Goal: Task Accomplishment & Management: Complete application form

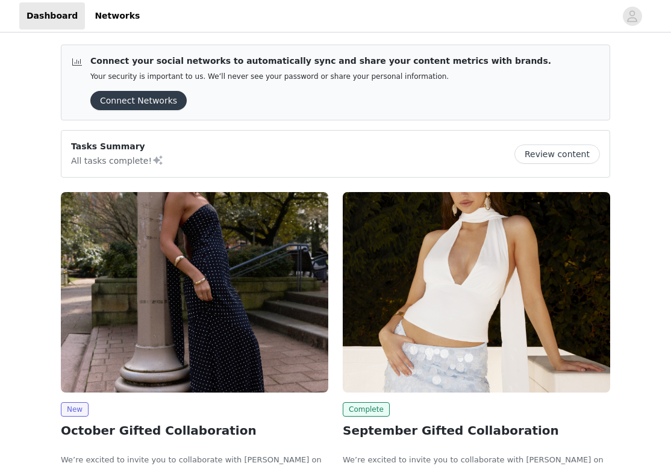
scroll to position [133, 0]
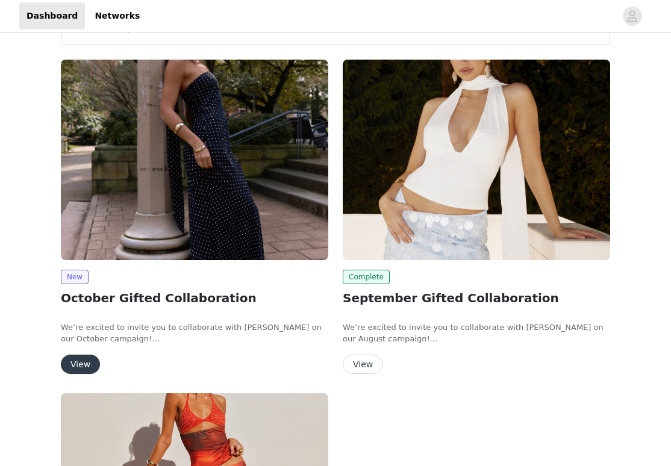
click at [149, 222] on img at bounding box center [194, 160] width 267 height 201
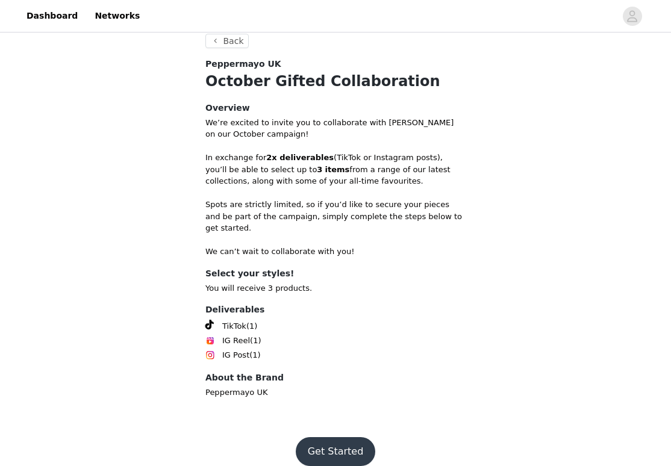
scroll to position [443, 0]
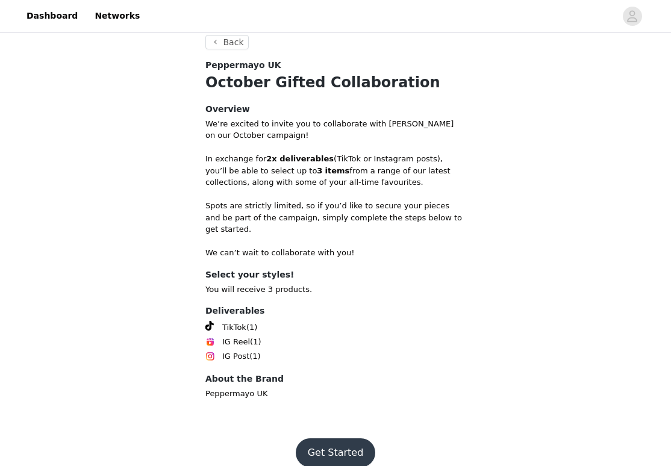
click at [322, 440] on button "Get Started" at bounding box center [336, 453] width 80 height 29
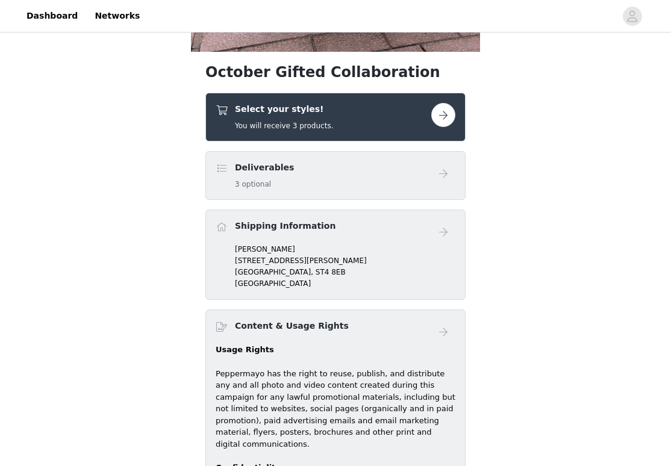
scroll to position [433, 0]
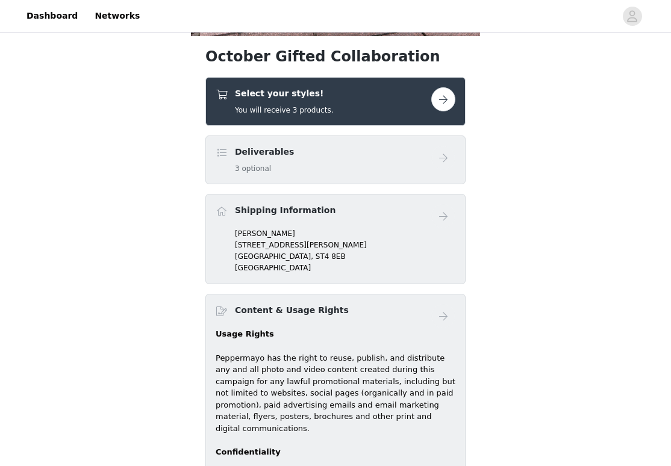
click at [399, 109] on div "Select your styles! You will receive 3 products." at bounding box center [324, 101] width 216 height 28
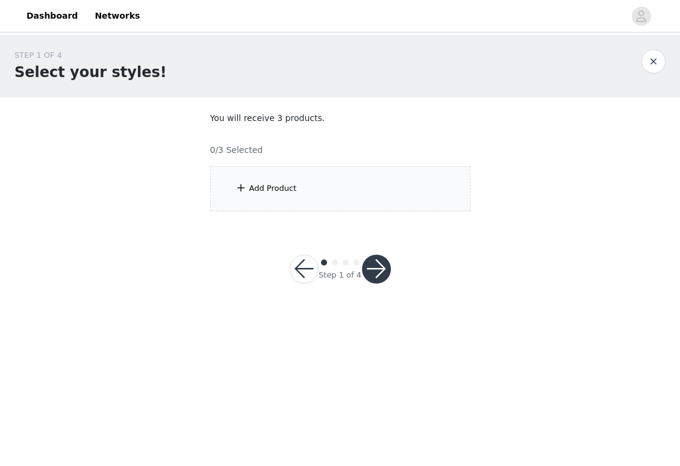
click at [381, 155] on div "0/3 Selected" at bounding box center [340, 145] width 260 height 22
click at [381, 170] on div "Add Product" at bounding box center [340, 188] width 260 height 45
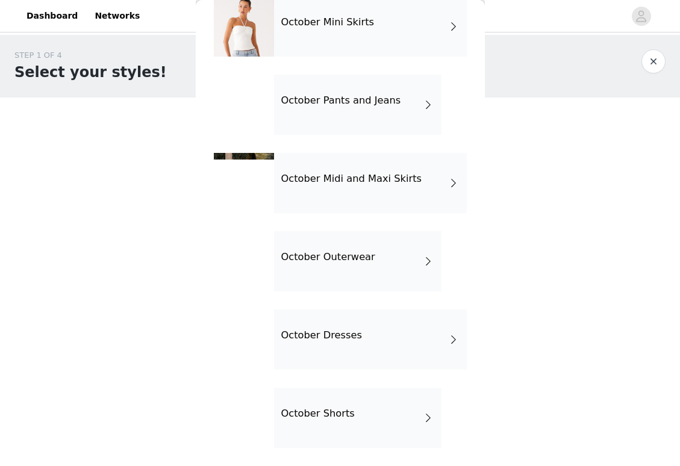
scroll to position [142, 0]
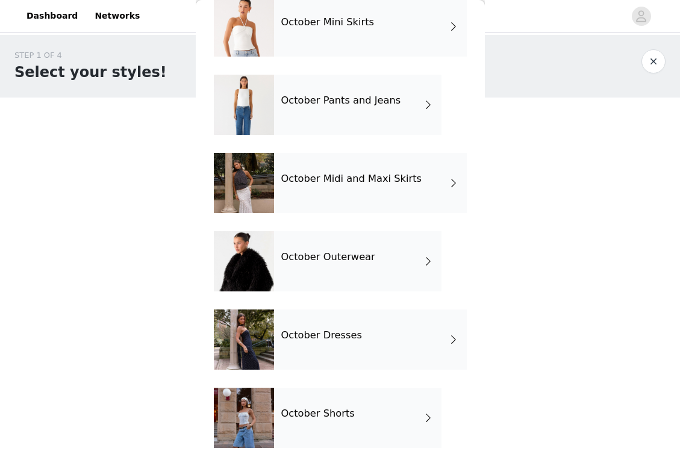
click at [343, 276] on div "October Outerwear" at bounding box center [357, 261] width 167 height 60
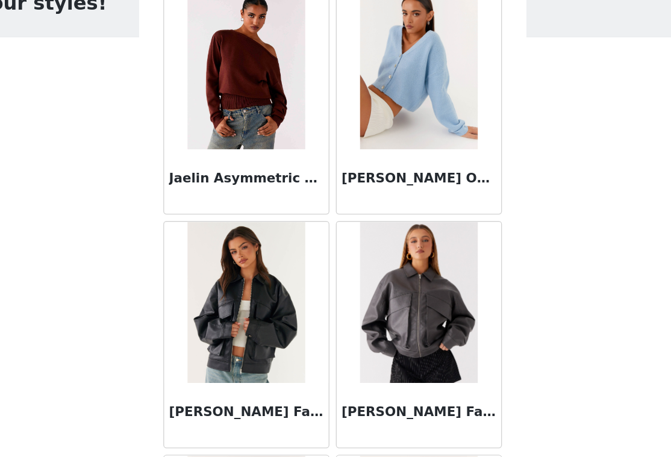
scroll to position [0, 0]
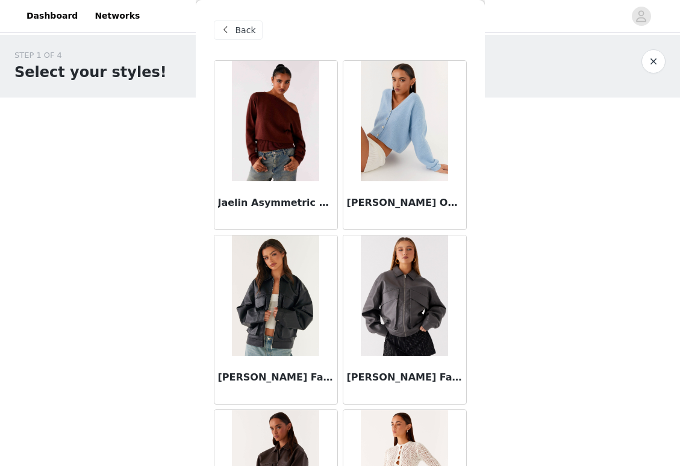
click at [240, 32] on span "Back" at bounding box center [246, 30] width 20 height 13
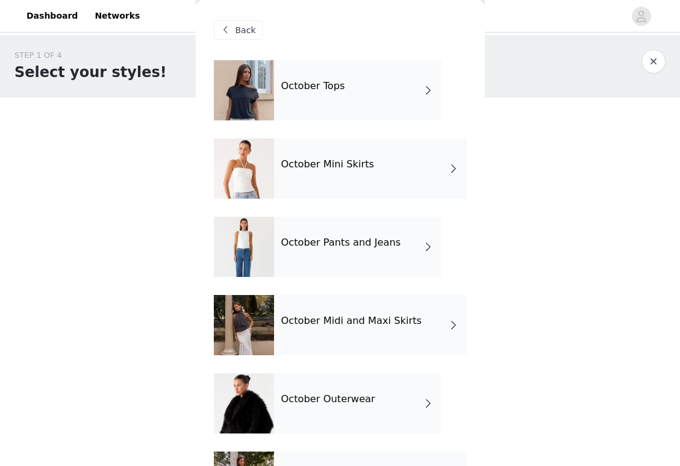
click at [334, 250] on div "October Pants and Jeans" at bounding box center [357, 247] width 167 height 60
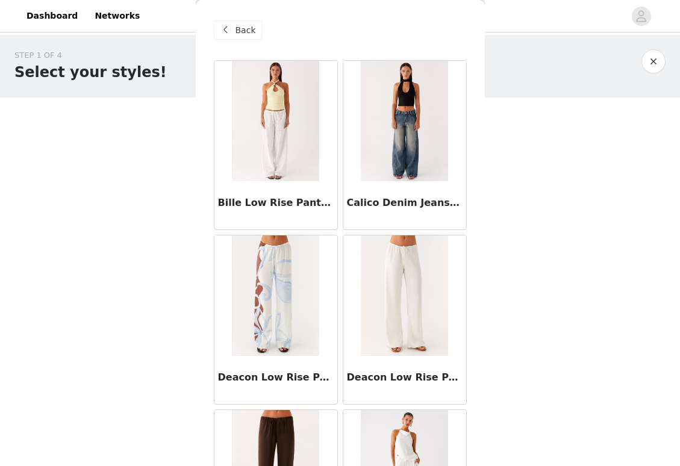
click at [240, 35] on span "Back" at bounding box center [246, 30] width 20 height 13
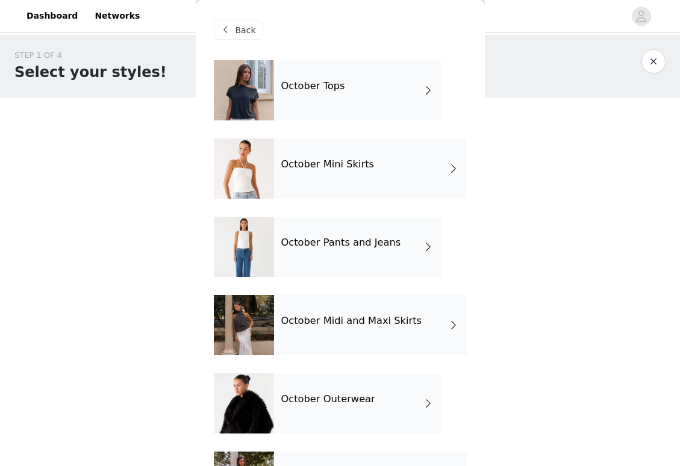
click at [275, 98] on div "October Tops" at bounding box center [357, 90] width 167 height 60
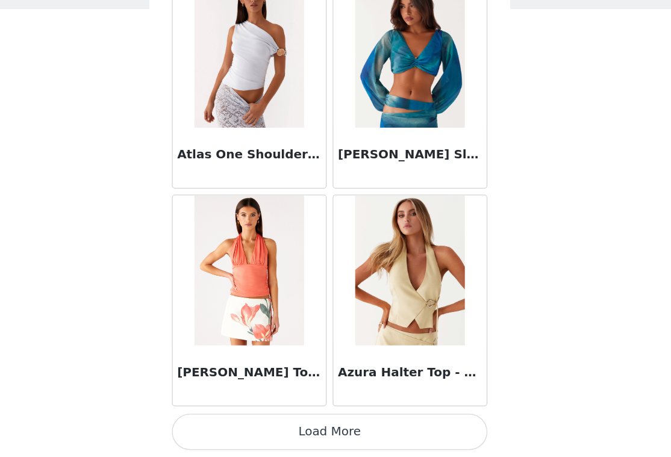
click at [270, 422] on button "Load More" at bounding box center [335, 436] width 253 height 29
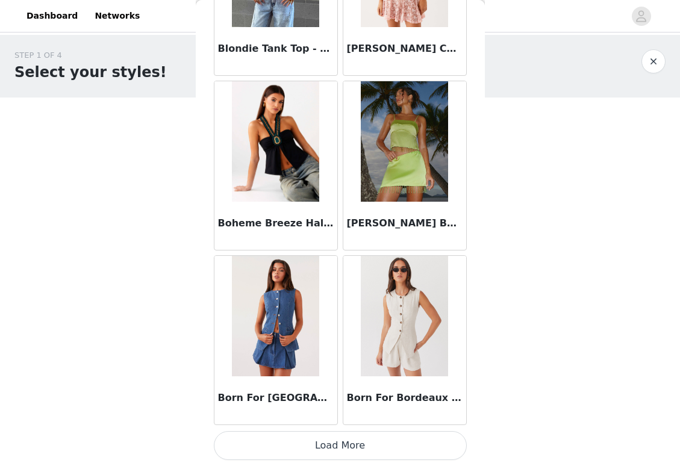
click at [343, 448] on button "Load More" at bounding box center [340, 445] width 253 height 29
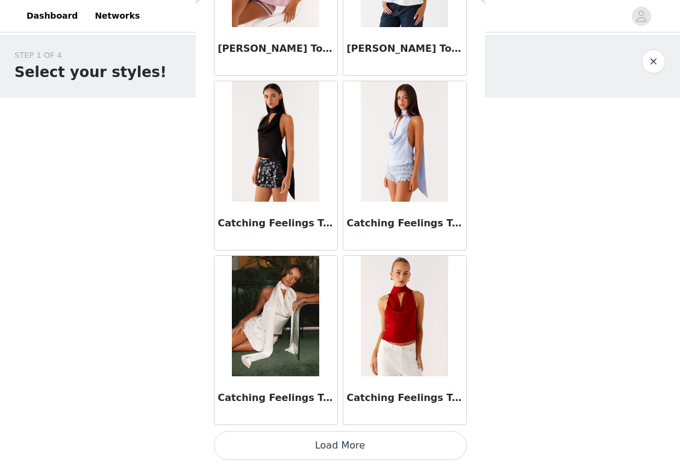
click at [345, 443] on button "Load More" at bounding box center [340, 445] width 253 height 29
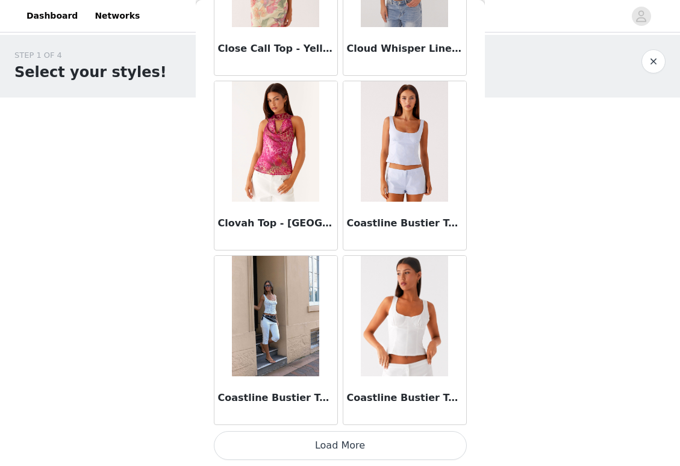
click at [323, 444] on button "Load More" at bounding box center [340, 445] width 253 height 29
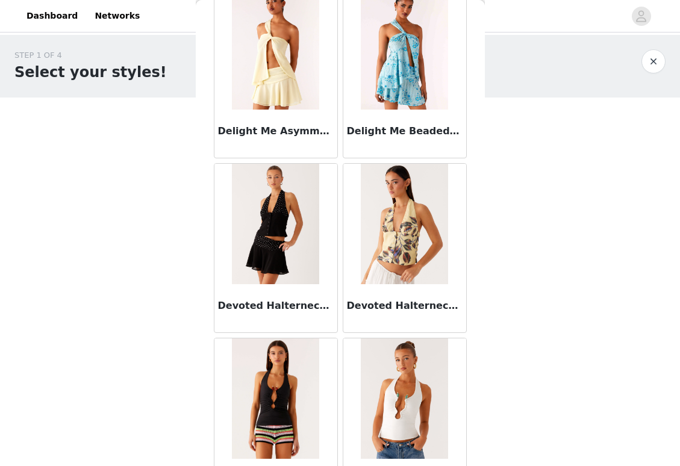
scroll to position [8114, 0]
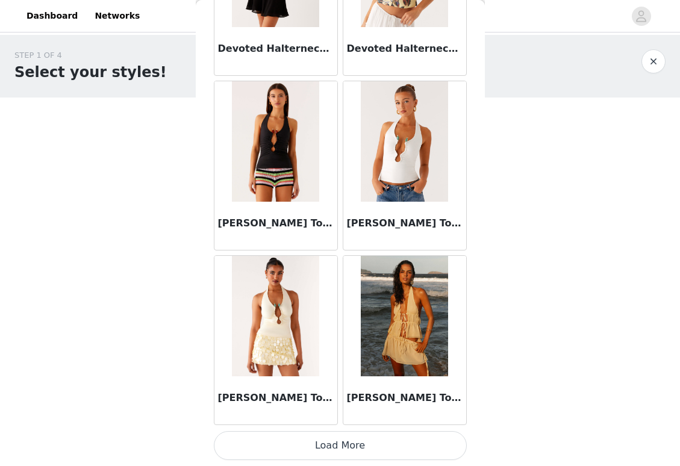
click at [325, 443] on button "Load More" at bounding box center [340, 445] width 253 height 29
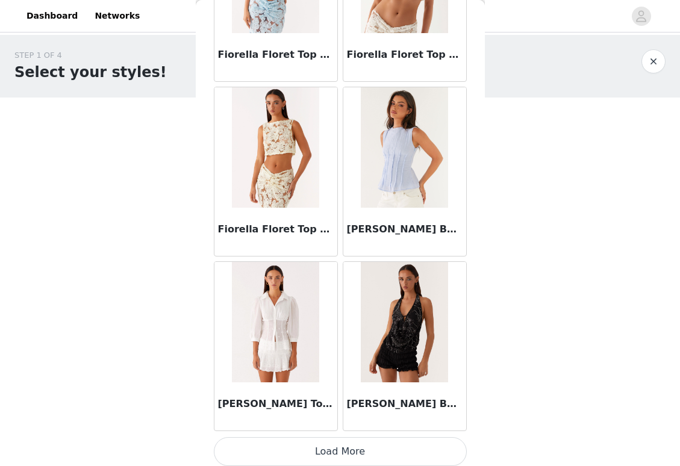
click at [325, 446] on button "Load More" at bounding box center [340, 451] width 253 height 29
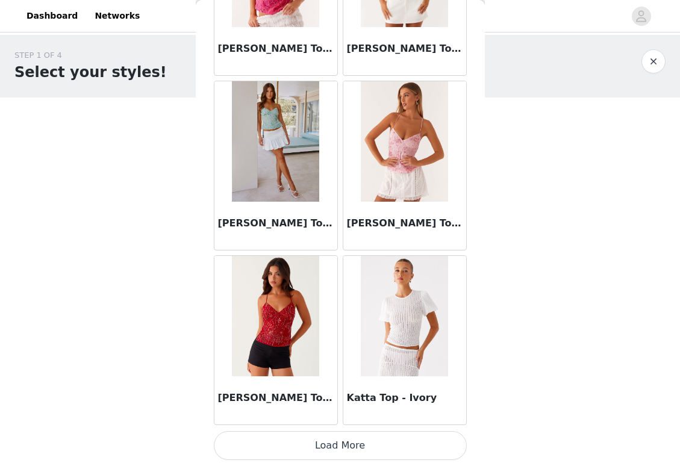
click at [299, 443] on button "Load More" at bounding box center [340, 445] width 253 height 29
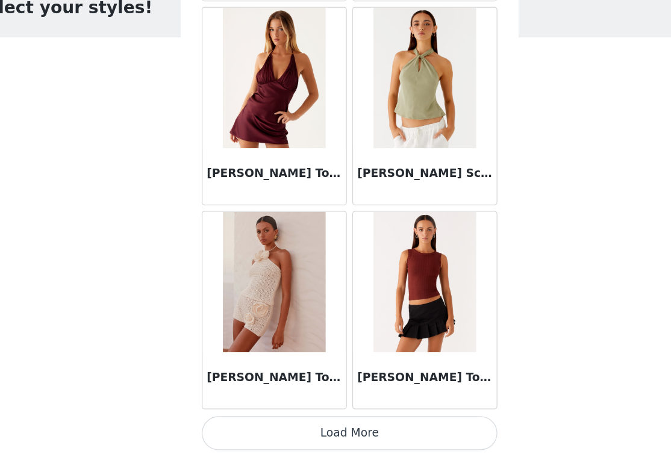
scroll to position [0, 0]
click at [272, 422] on button "Load More" at bounding box center [335, 436] width 253 height 29
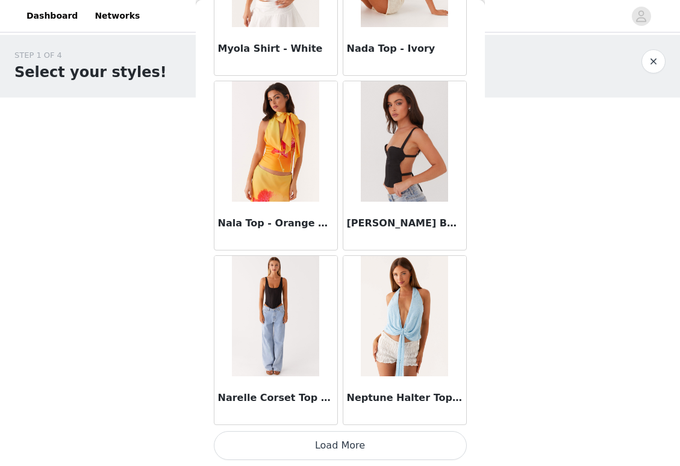
click at [315, 452] on button "Load More" at bounding box center [340, 445] width 253 height 29
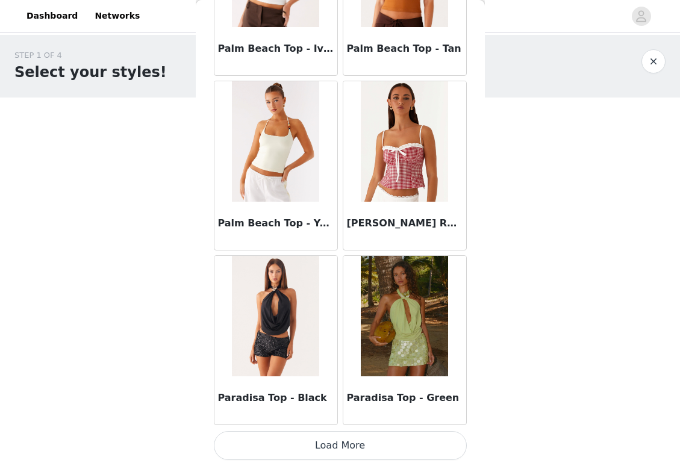
click at [326, 446] on button "Load More" at bounding box center [340, 445] width 253 height 29
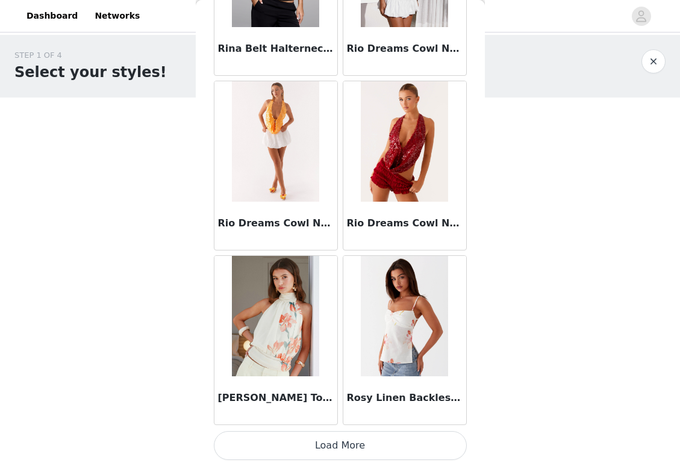
scroll to position [2, 0]
click at [322, 455] on button "Load More" at bounding box center [340, 445] width 253 height 29
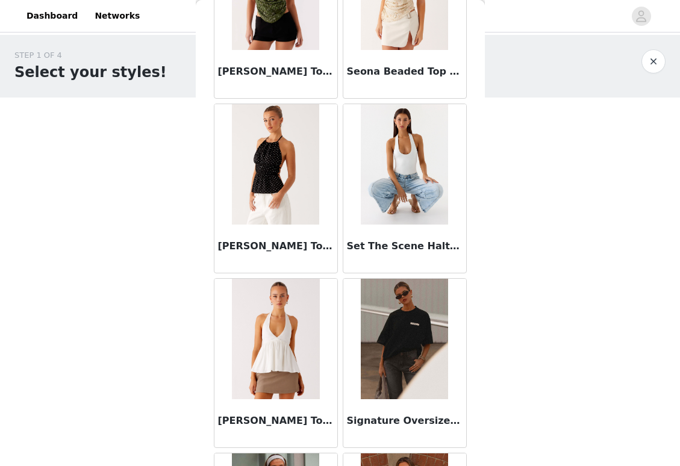
scroll to position [20243, 0]
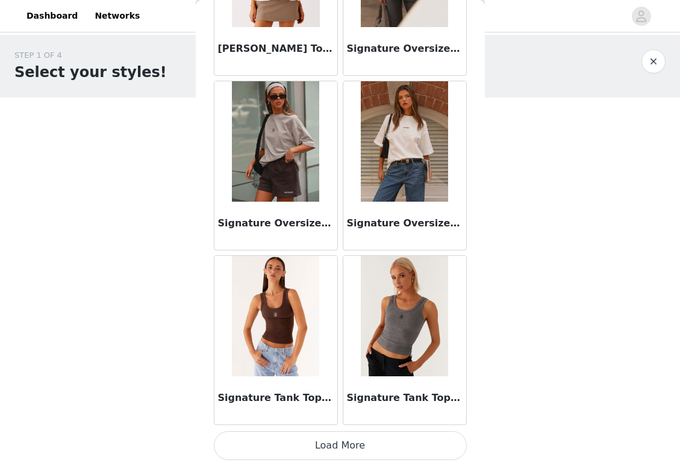
click at [331, 459] on button "Load More" at bounding box center [340, 445] width 253 height 29
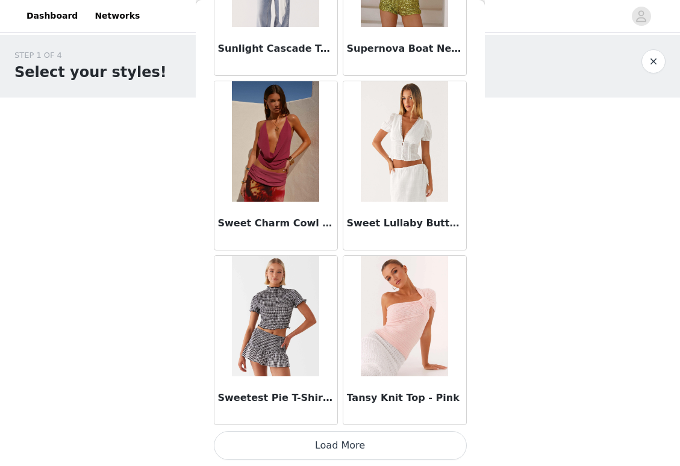
scroll to position [22340, 0]
click at [342, 442] on button "Load More" at bounding box center [340, 445] width 253 height 29
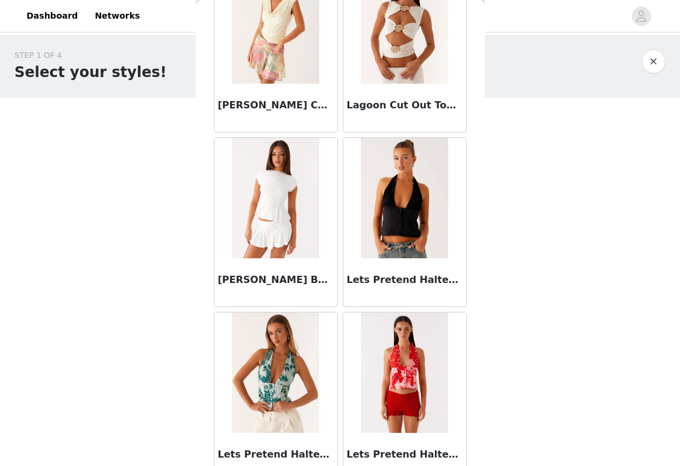
scroll to position [12672, 0]
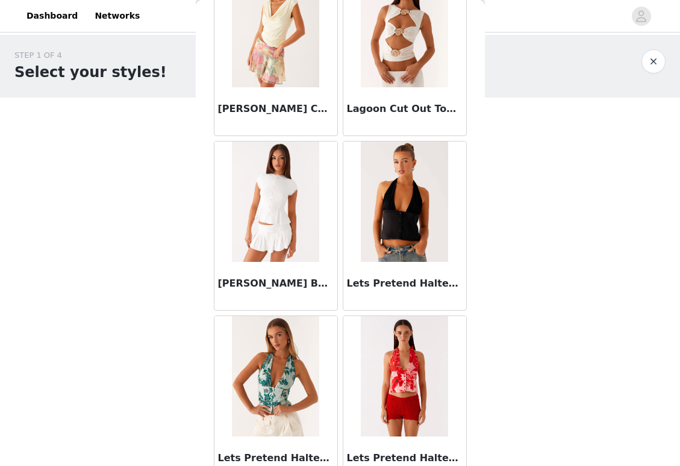
click at [266, 226] on img at bounding box center [275, 202] width 87 height 120
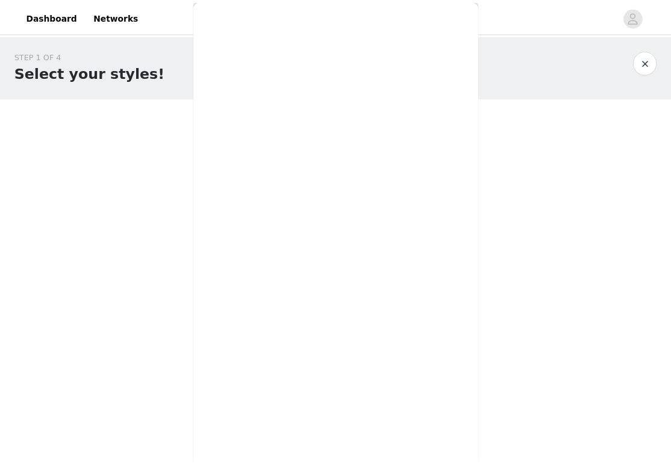
scroll to position [0, 0]
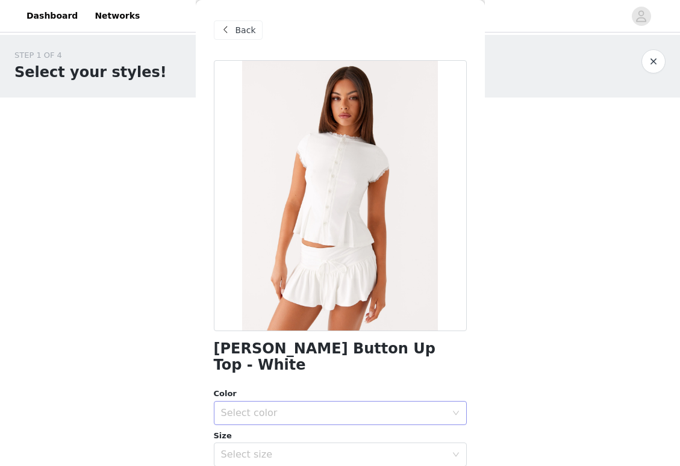
click at [283, 407] on div "Select color" at bounding box center [333, 413] width 225 height 12
click at [273, 426] on li "White" at bounding box center [336, 422] width 244 height 19
click at [272, 449] on div "Select size" at bounding box center [333, 455] width 225 height 12
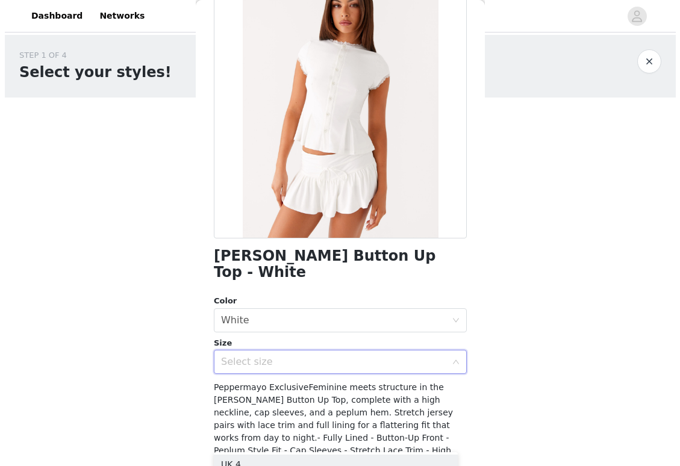
scroll to position [105, 0]
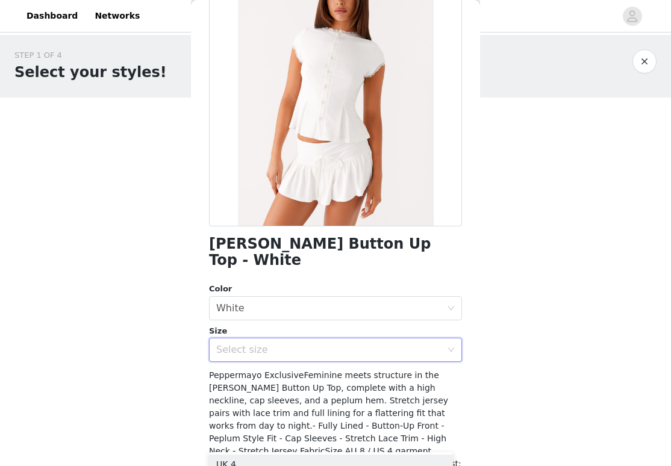
click at [165, 393] on body "Dashboard Networks STEP 1 OF 4 Select your styles! You will receive 3 products.…" at bounding box center [335, 233] width 671 height 466
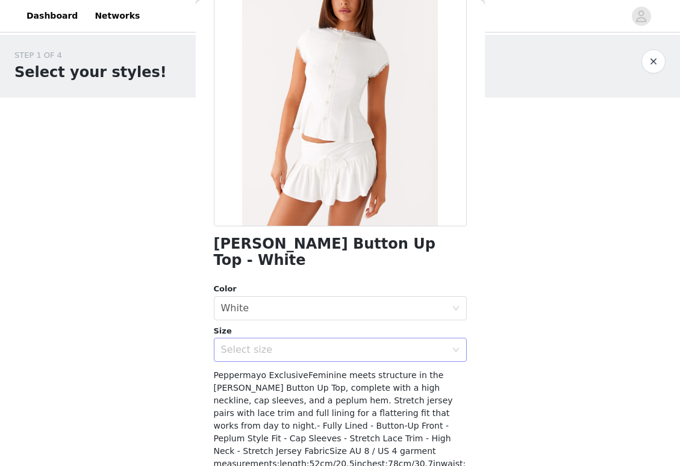
click at [275, 344] on div "Select size" at bounding box center [333, 350] width 225 height 12
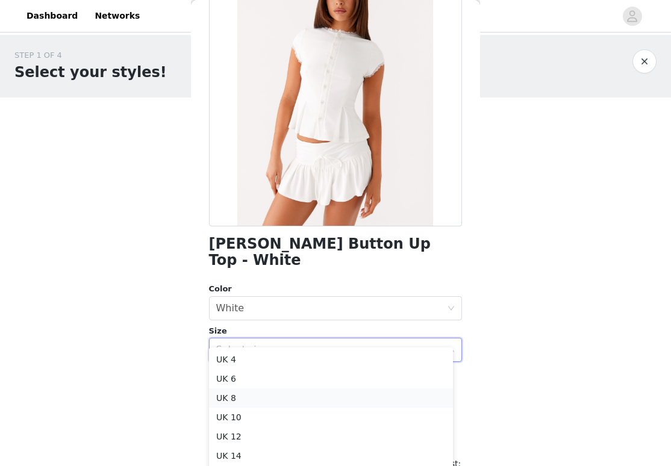
click at [253, 396] on li "UK 8" at bounding box center [331, 398] width 244 height 19
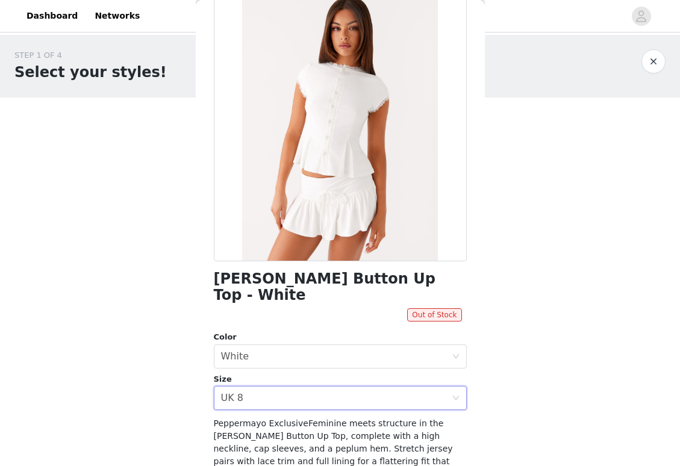
scroll to position [70, 0]
click at [319, 386] on div "Select size UK 8" at bounding box center [336, 397] width 231 height 23
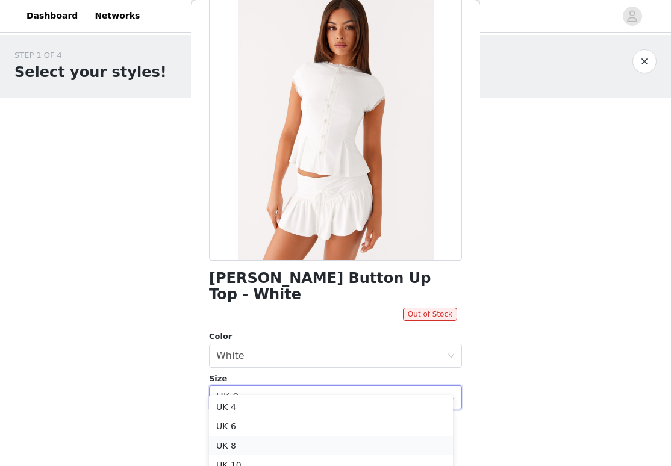
click at [265, 436] on li "UK 8" at bounding box center [331, 445] width 244 height 19
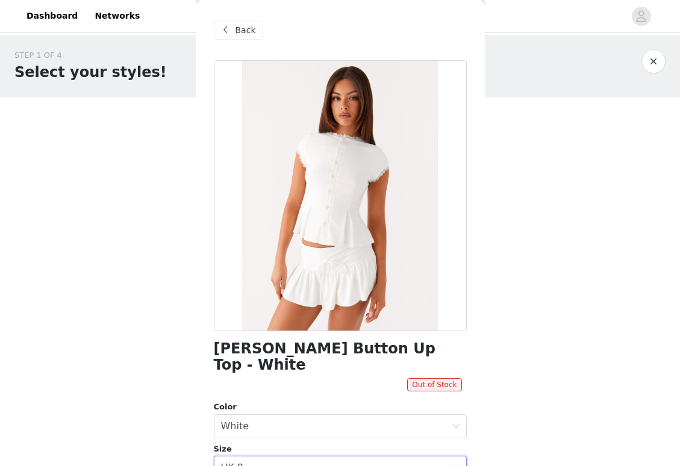
scroll to position [-1, 0]
click at [239, 37] on div "Back" at bounding box center [238, 29] width 49 height 19
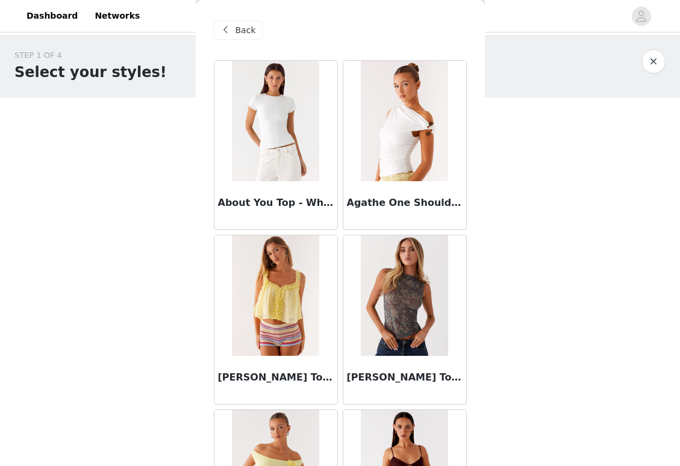
click at [242, 28] on span "Back" at bounding box center [246, 30] width 20 height 13
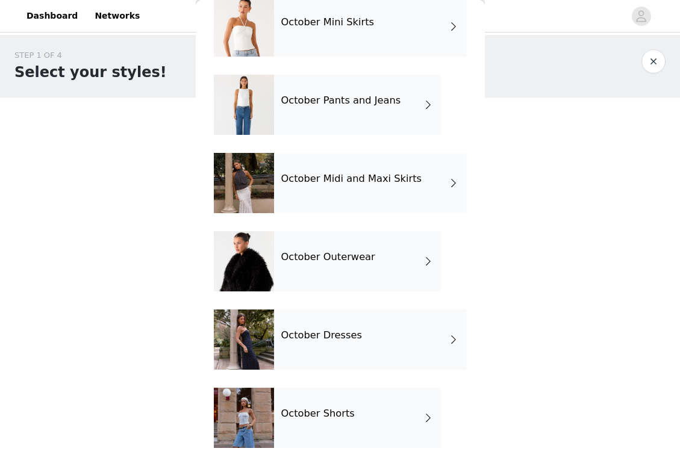
scroll to position [142, 0]
click at [366, 335] on div "October Dresses" at bounding box center [370, 340] width 193 height 60
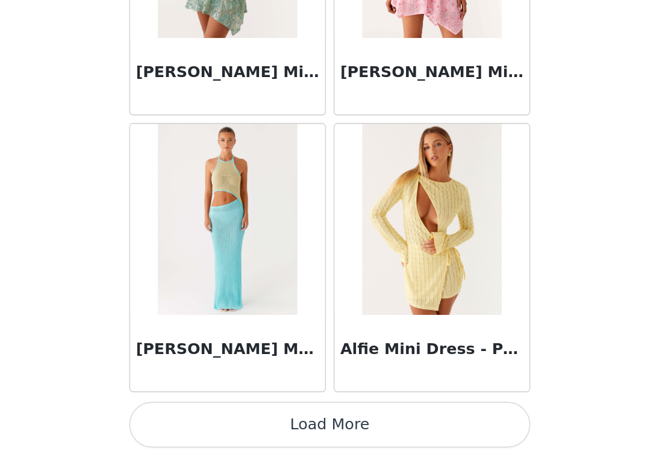
scroll to position [0, 0]
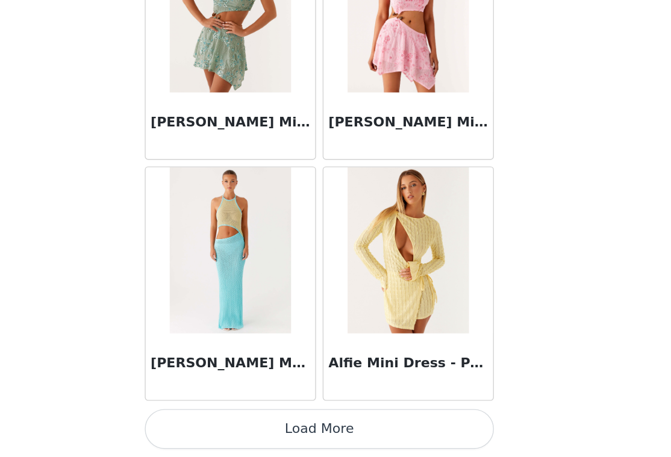
click at [217, 422] on button "Load More" at bounding box center [335, 436] width 253 height 29
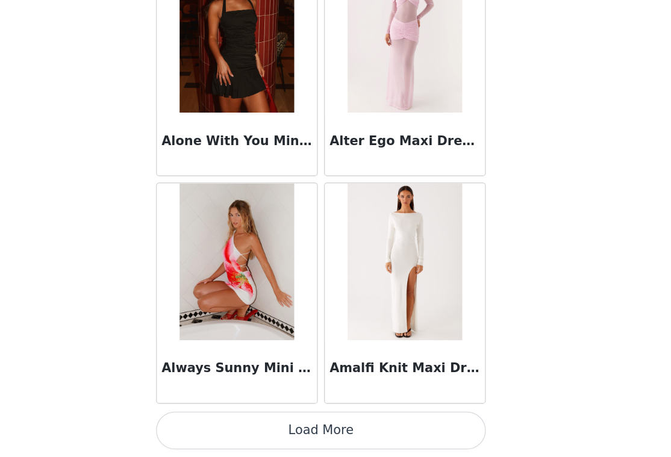
click at [239, 422] on button "Load More" at bounding box center [335, 436] width 253 height 29
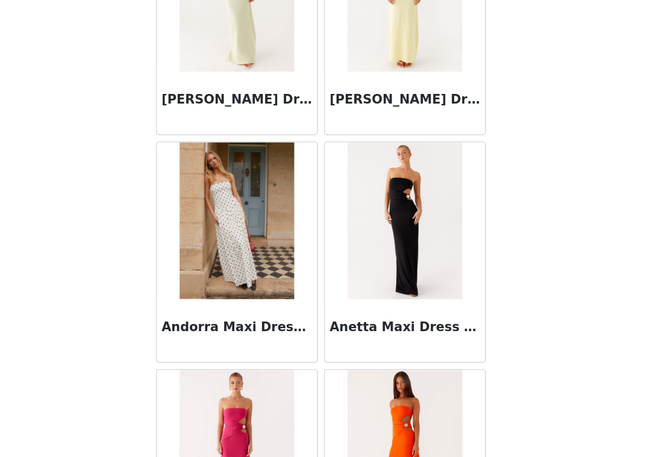
scroll to position [4432, 0]
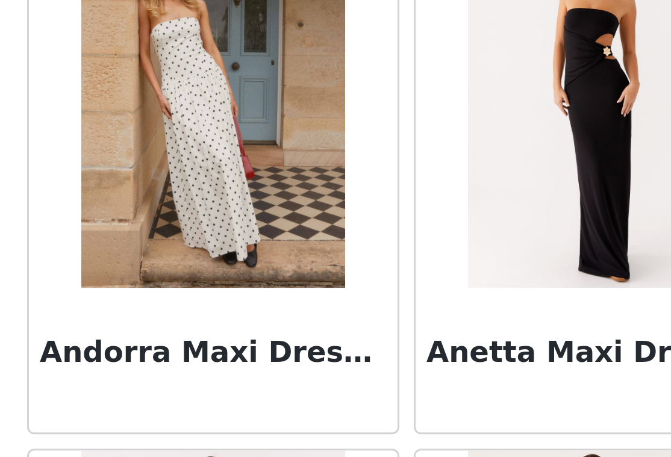
click at [227, 171] on img at bounding box center [270, 231] width 87 height 120
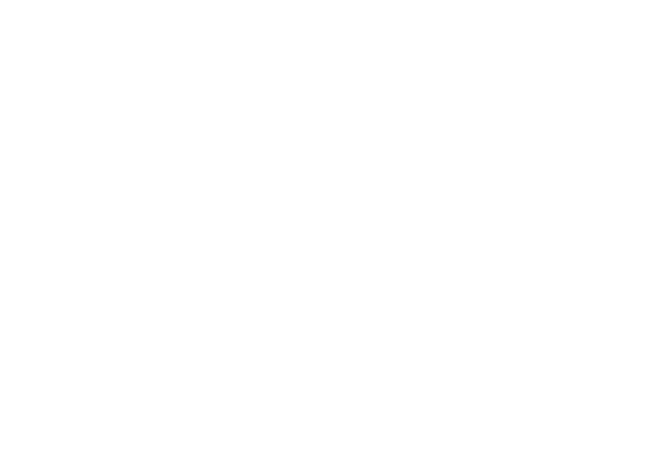
scroll to position [0, 0]
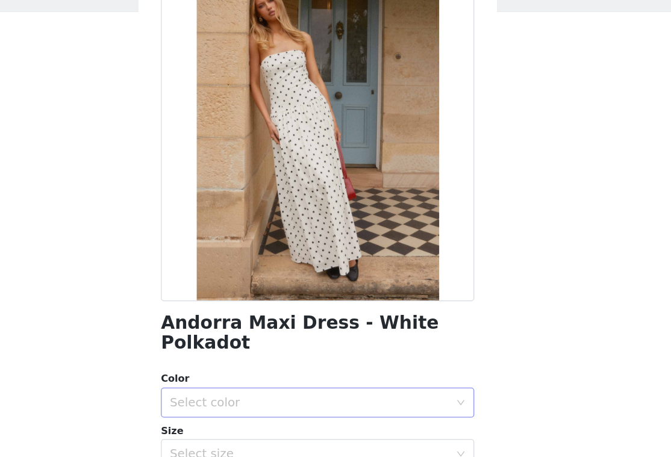
click at [216, 407] on div "Select color" at bounding box center [328, 413] width 225 height 12
click at [209, 413] on li "White Polkadot" at bounding box center [331, 422] width 244 height 19
click at [209, 362] on div "Andorra Maxi Dress - White Polkadot Color Select color White Polkadot Size Sele…" at bounding box center [335, 374] width 253 height 629
click at [216, 449] on div "Select size" at bounding box center [328, 455] width 225 height 12
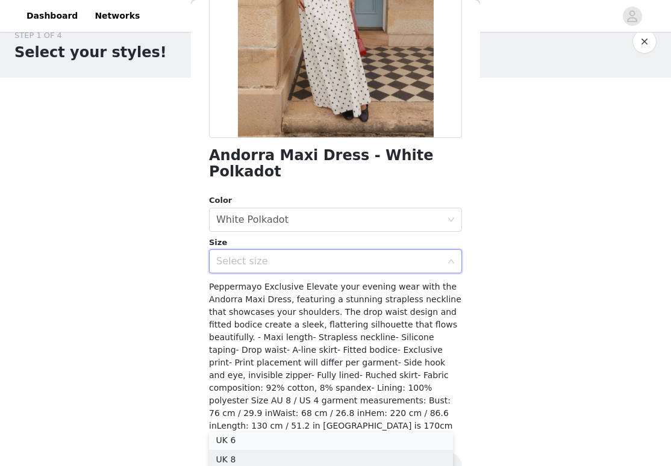
scroll to position [22, 0]
click at [237, 440] on li "UK 6" at bounding box center [331, 442] width 244 height 19
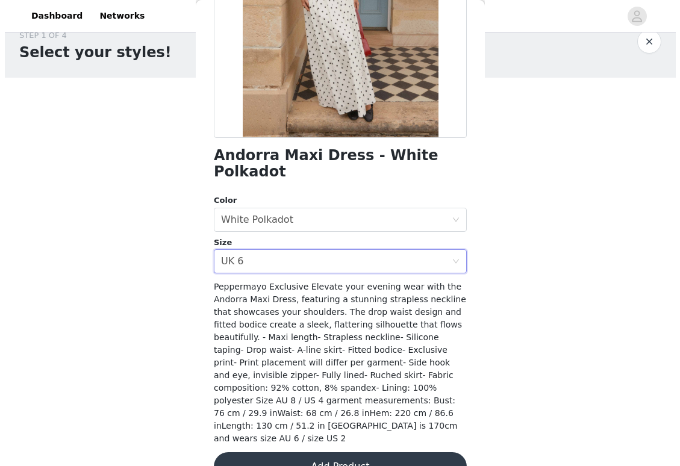
scroll to position [0, 0]
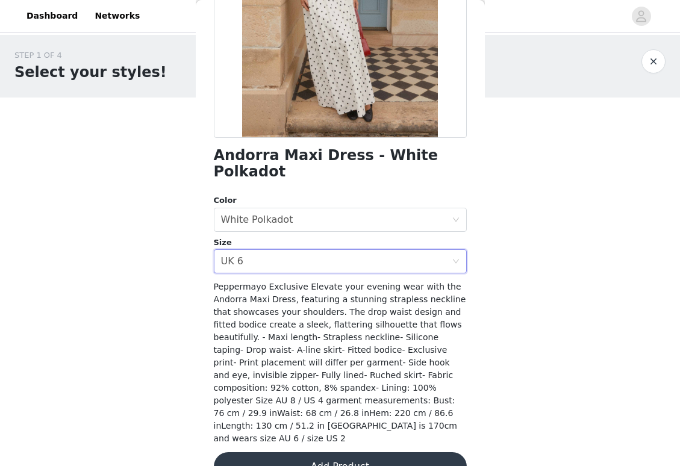
click at [255, 452] on button "Add Product" at bounding box center [340, 466] width 253 height 29
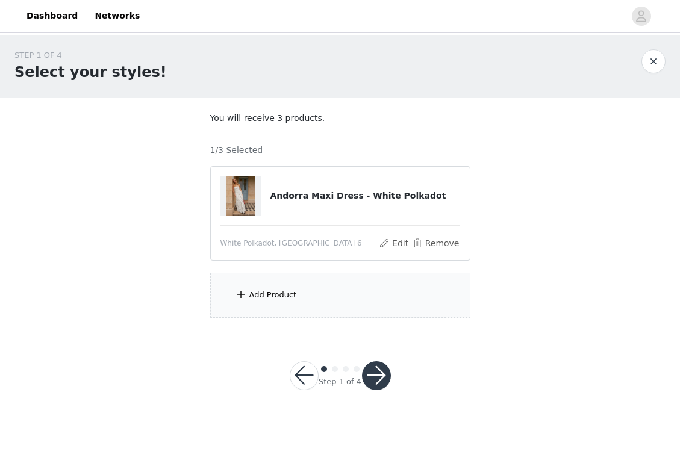
click at [258, 313] on div "Add Product" at bounding box center [340, 295] width 260 height 45
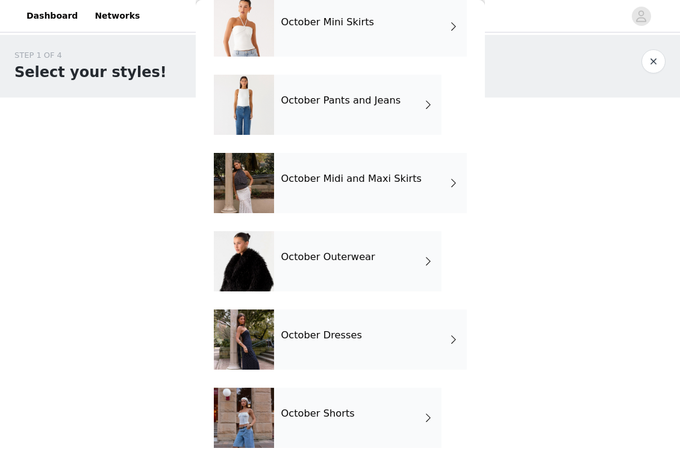
scroll to position [142, 0]
click at [366, 355] on div "October Dresses" at bounding box center [370, 340] width 193 height 60
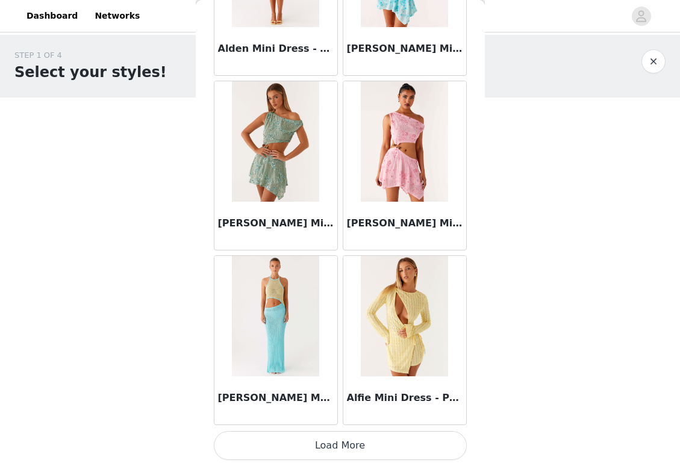
scroll to position [0, 0]
click at [303, 460] on button "Load More" at bounding box center [340, 445] width 253 height 29
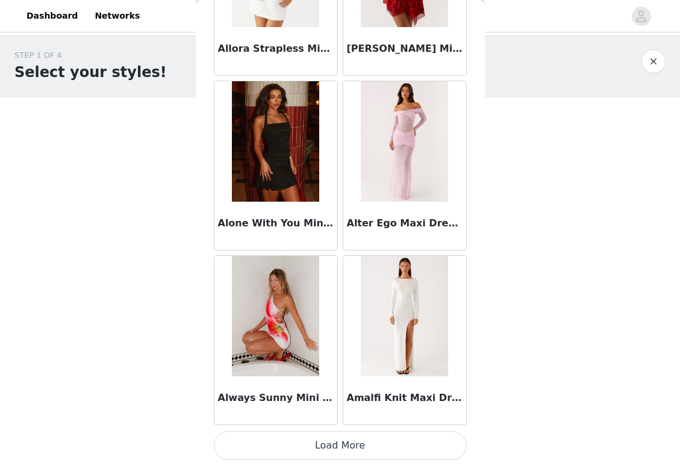
click at [336, 439] on button "Load More" at bounding box center [340, 445] width 253 height 29
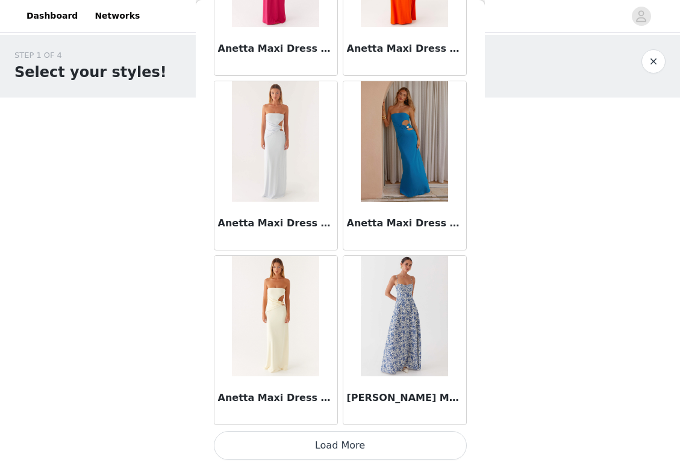
click at [331, 440] on button "Load More" at bounding box center [340, 445] width 253 height 29
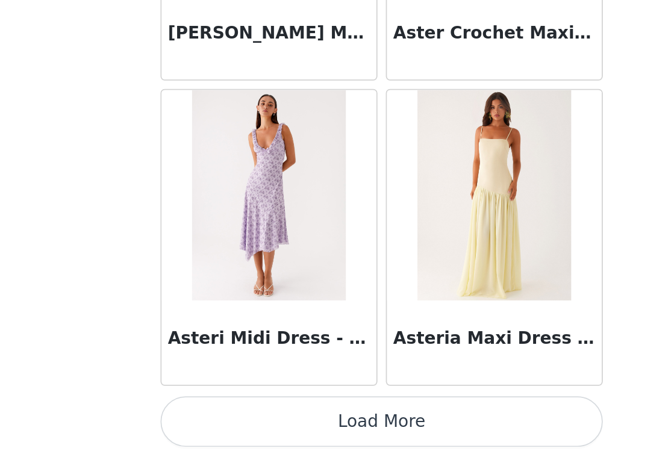
click at [240, 422] on button "Load More" at bounding box center [335, 436] width 253 height 29
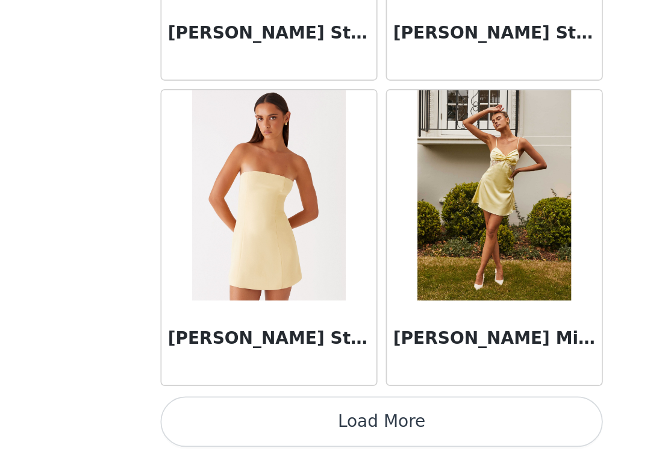
scroll to position [8374, 0]
click at [226, 422] on button "Load More" at bounding box center [335, 436] width 253 height 29
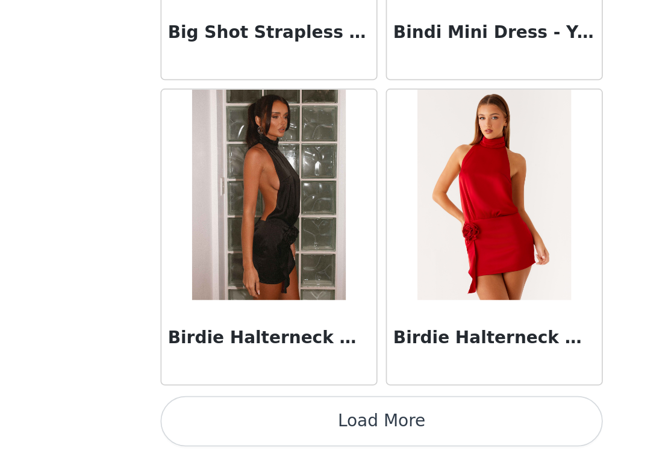
scroll to position [0, 0]
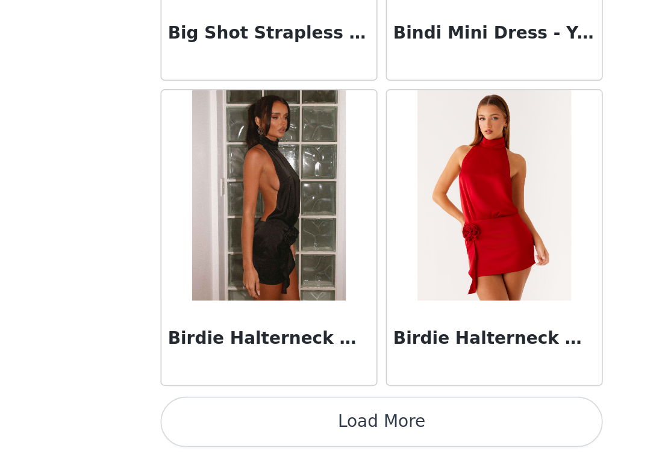
click at [226, 422] on button "Load More" at bounding box center [335, 436] width 253 height 29
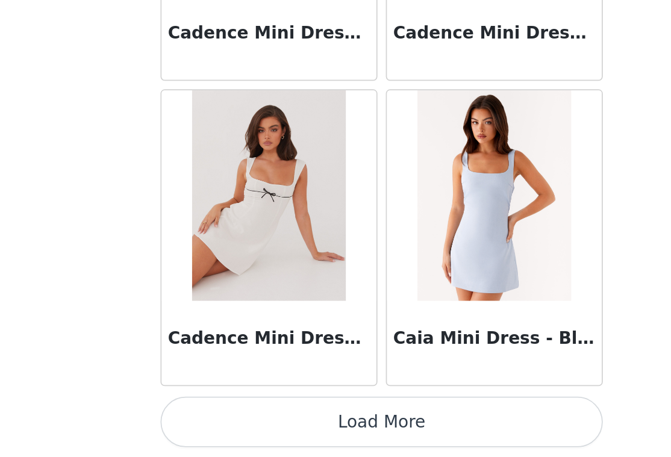
scroll to position [11868, 0]
click at [209, 422] on button "Load More" at bounding box center [335, 436] width 253 height 29
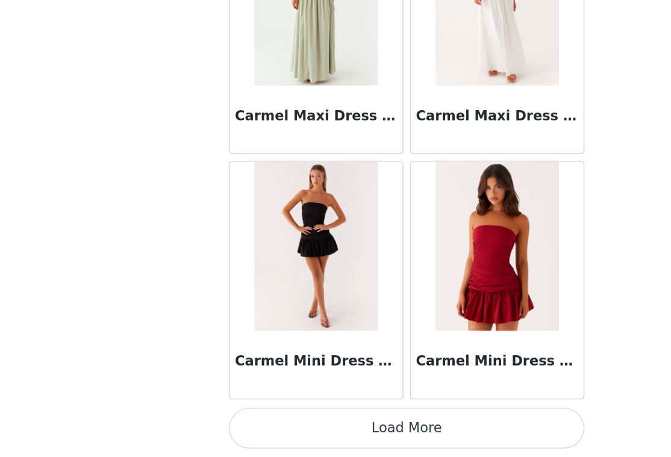
scroll to position [0, 0]
click at [322, 422] on button "Load More" at bounding box center [335, 436] width 253 height 29
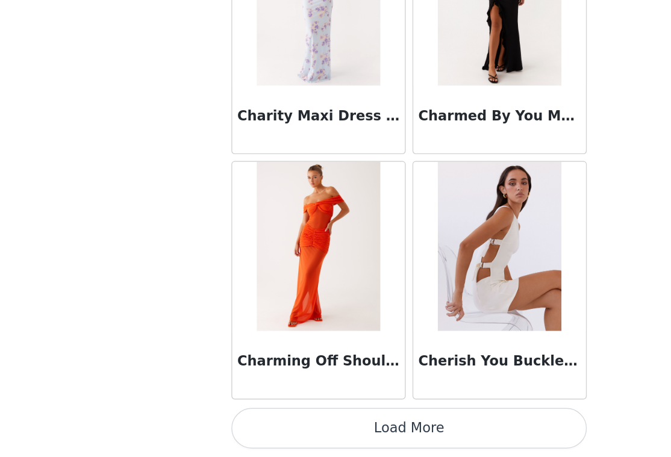
click at [321, 422] on button "Load More" at bounding box center [335, 436] width 253 height 29
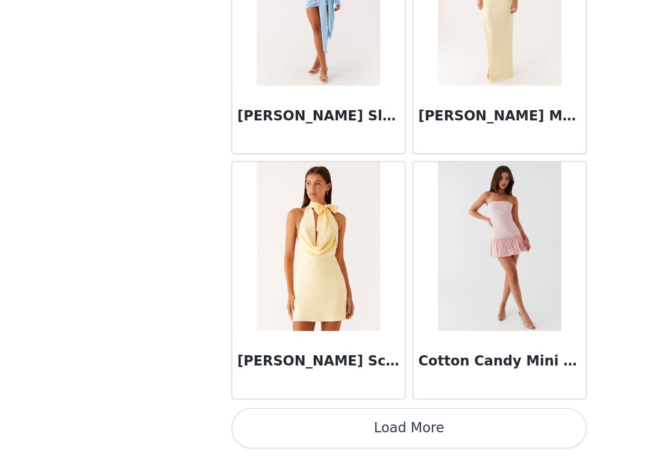
click at [317, 422] on button "Load More" at bounding box center [335, 436] width 253 height 29
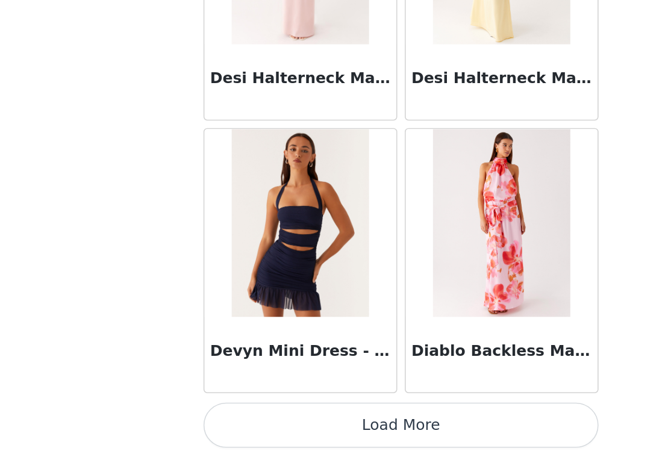
click at [289, 422] on button "Load More" at bounding box center [335, 436] width 253 height 29
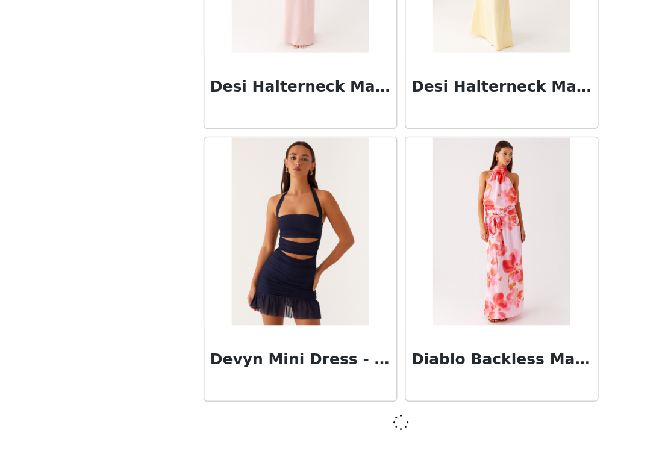
scroll to position [2, 0]
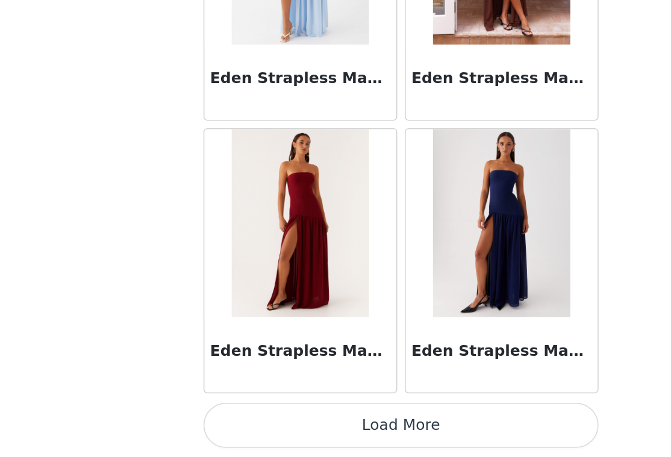
click at [287, 422] on button "Load More" at bounding box center [335, 436] width 253 height 29
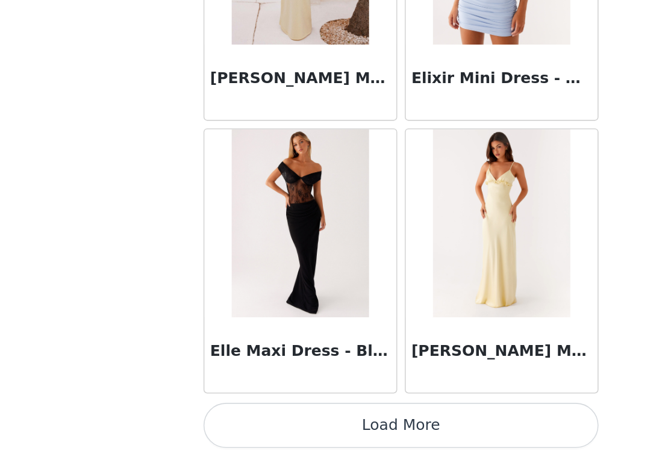
scroll to position [22349, 0]
click at [271, 422] on button "Load More" at bounding box center [335, 436] width 253 height 29
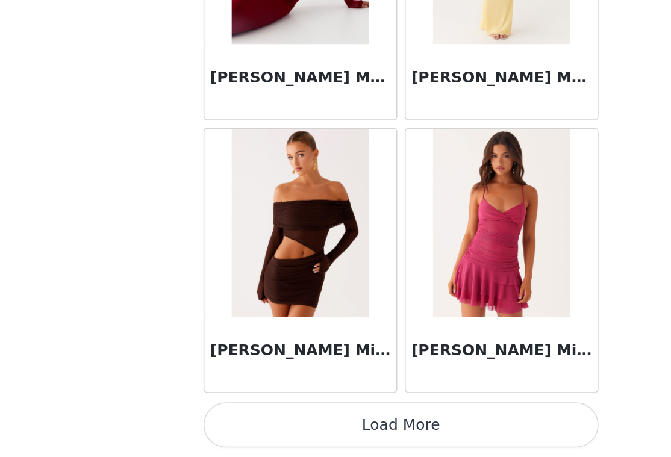
scroll to position [0, 0]
click at [268, 422] on button "Load More" at bounding box center [335, 436] width 253 height 29
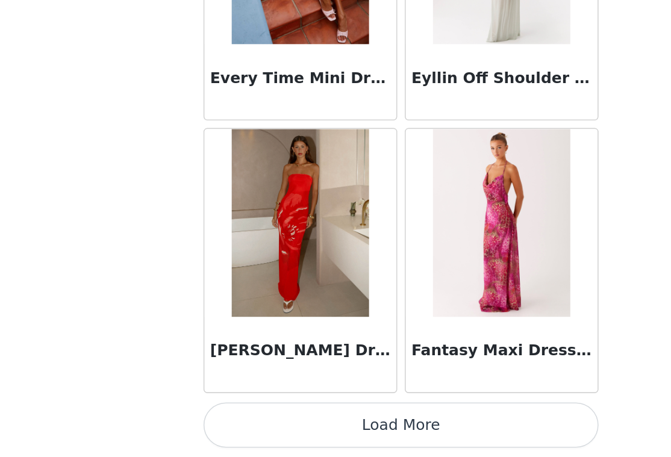
click at [280, 422] on button "Load More" at bounding box center [335, 436] width 253 height 29
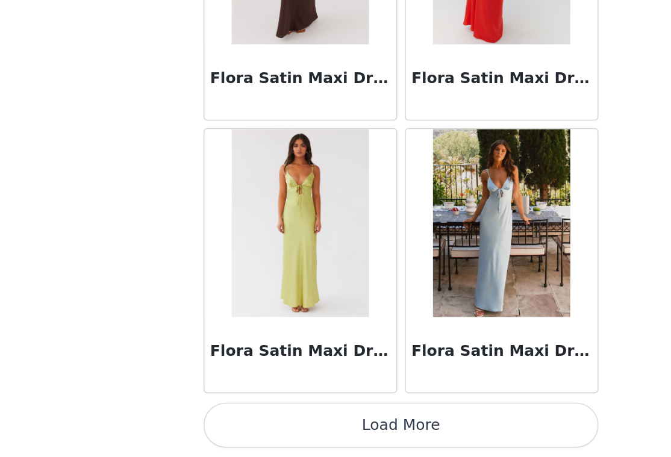
click at [267, 422] on button "Load More" at bounding box center [335, 436] width 253 height 29
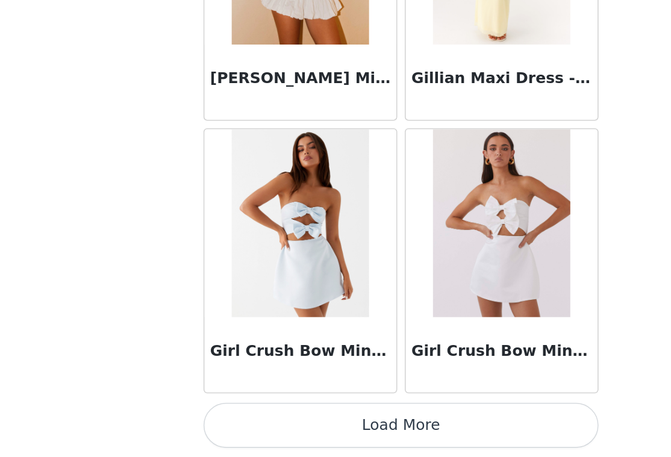
click at [247, 422] on button "Load More" at bounding box center [335, 436] width 253 height 29
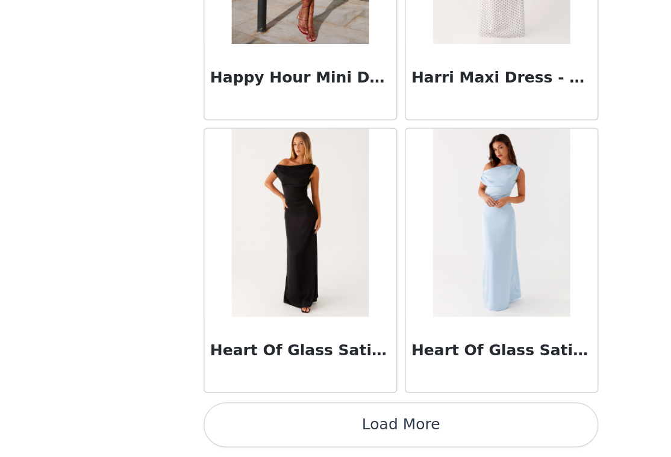
click at [239, 422] on button "Load More" at bounding box center [335, 436] width 253 height 29
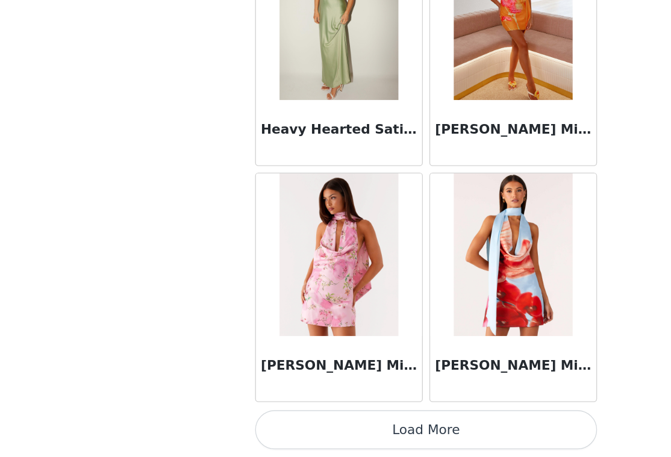
click at [357, 422] on button "Load More" at bounding box center [335, 436] width 253 height 29
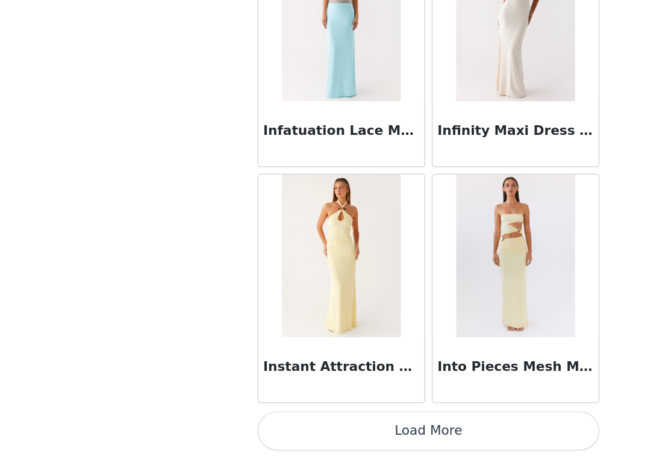
click at [323, 423] on button "Load More" at bounding box center [335, 437] width 253 height 29
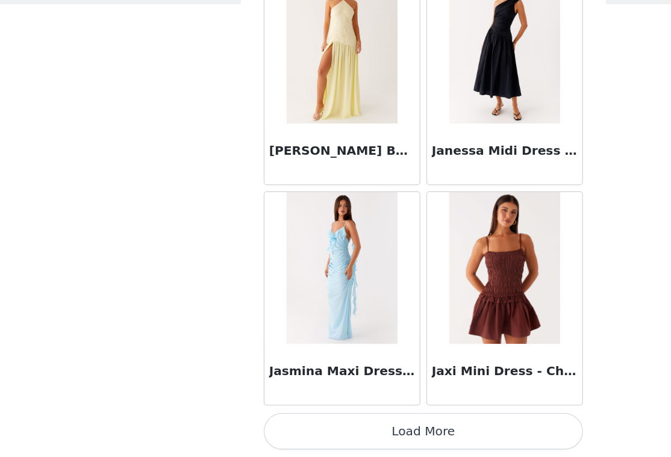
click at [345, 422] on button "Load More" at bounding box center [335, 436] width 253 height 29
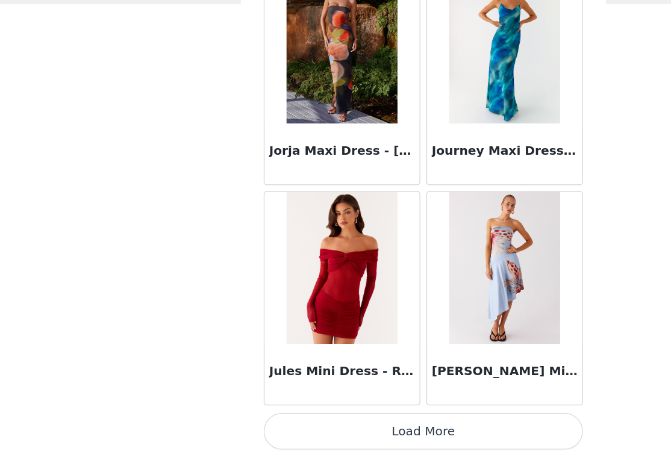
click at [338, 422] on button "Load More" at bounding box center [335, 436] width 253 height 29
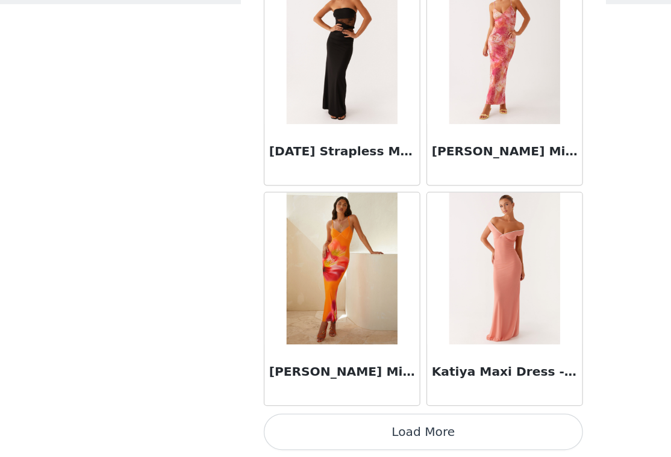
click at [330, 422] on button "Load More" at bounding box center [335, 436] width 253 height 29
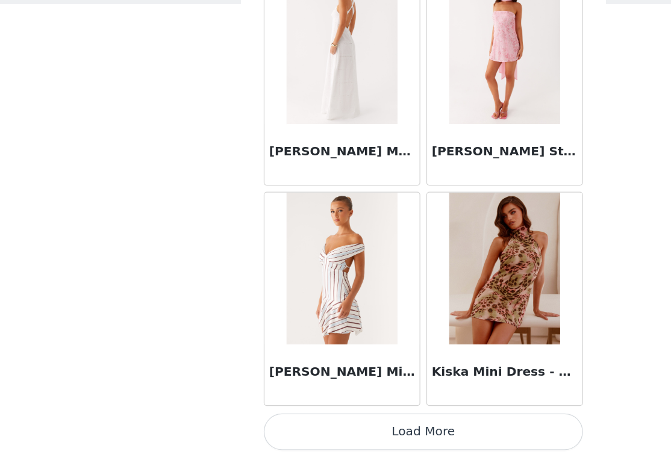
click at [334, 422] on button "Load More" at bounding box center [335, 436] width 253 height 29
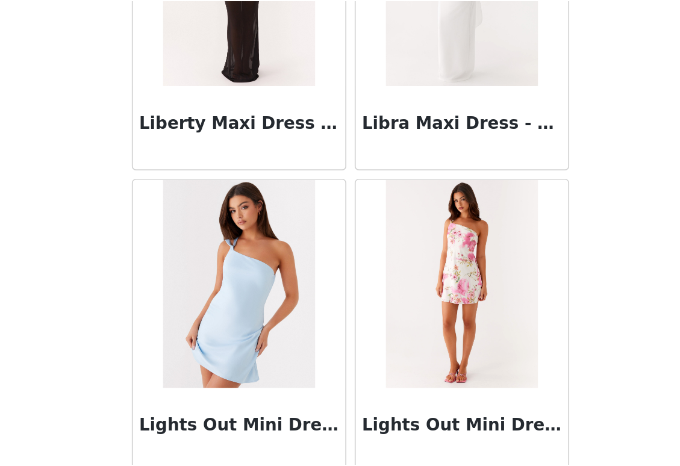
scroll to position [43313, 0]
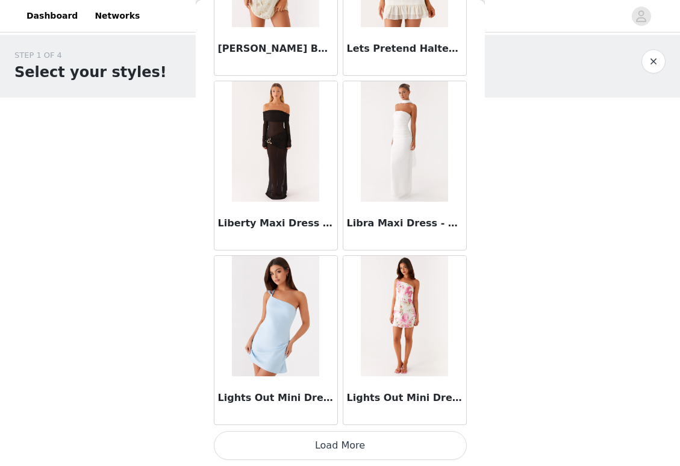
click at [390, 432] on button "Load More" at bounding box center [340, 445] width 253 height 29
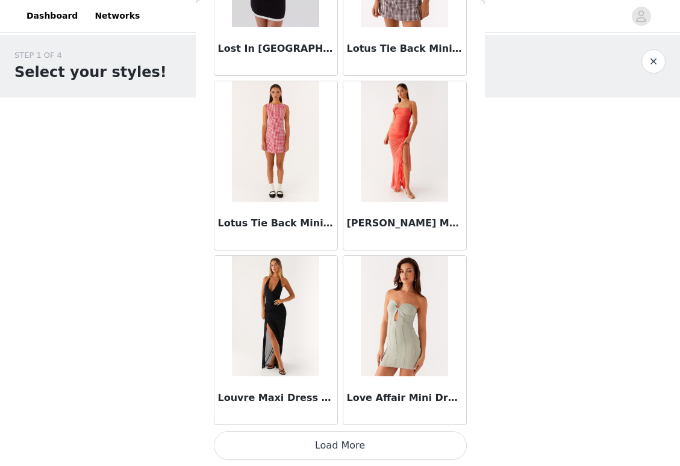
scroll to position [0, 0]
click at [384, 447] on button "Load More" at bounding box center [340, 445] width 253 height 29
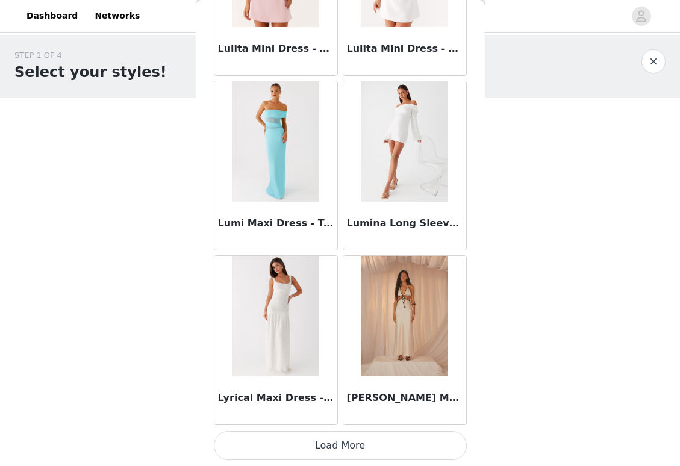
click at [358, 441] on button "Load More" at bounding box center [340, 445] width 253 height 29
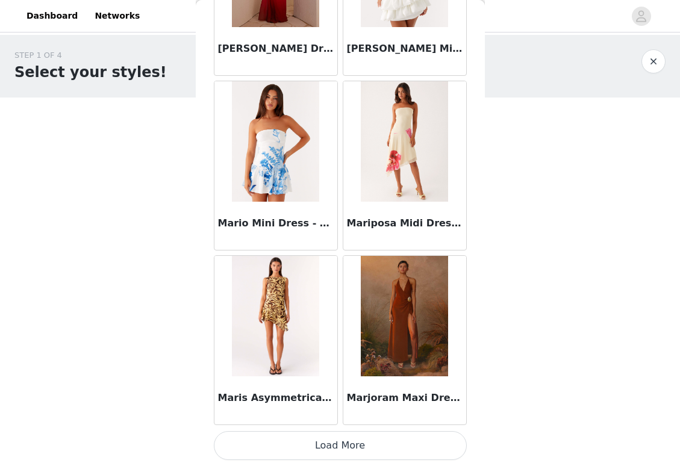
click at [347, 440] on button "Load More" at bounding box center [340, 445] width 253 height 29
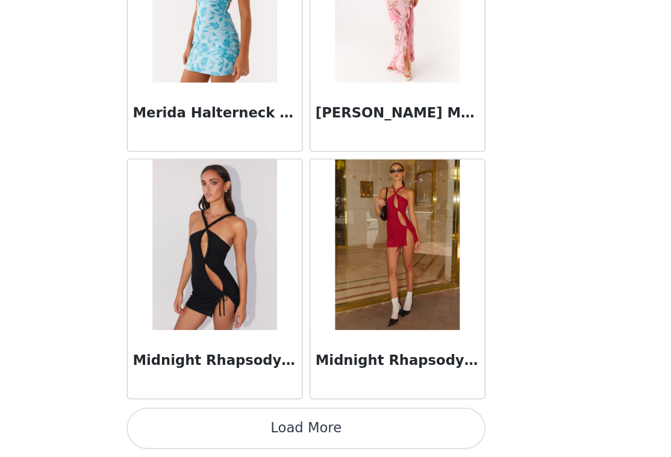
click at [251, 422] on button "Load More" at bounding box center [335, 436] width 253 height 29
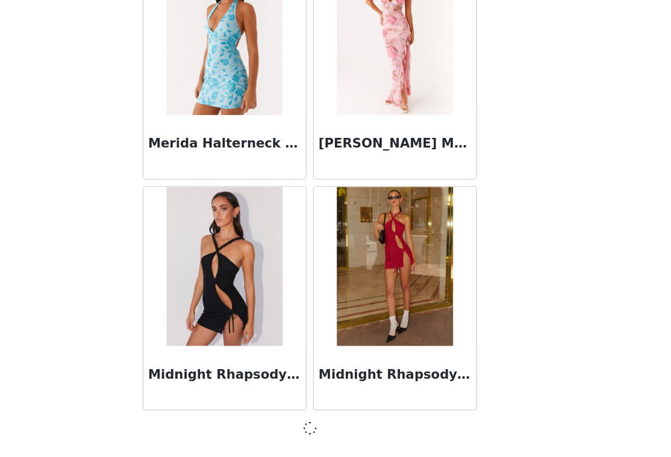
scroll to position [1, 0]
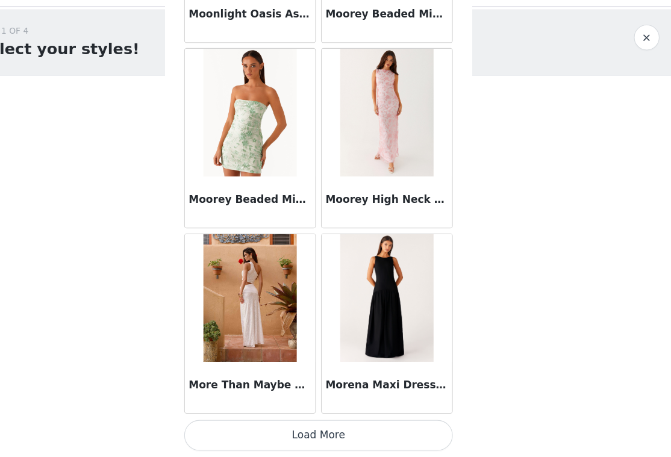
click at [304, 422] on button "Load More" at bounding box center [335, 436] width 253 height 29
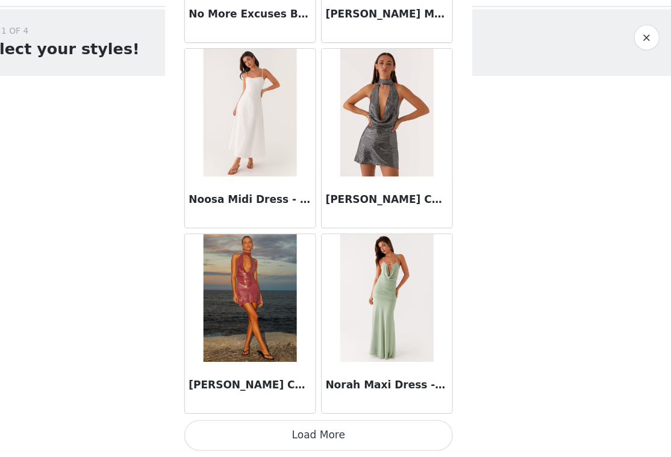
scroll to position [53794, 0]
click at [298, 422] on button "Load More" at bounding box center [335, 436] width 253 height 29
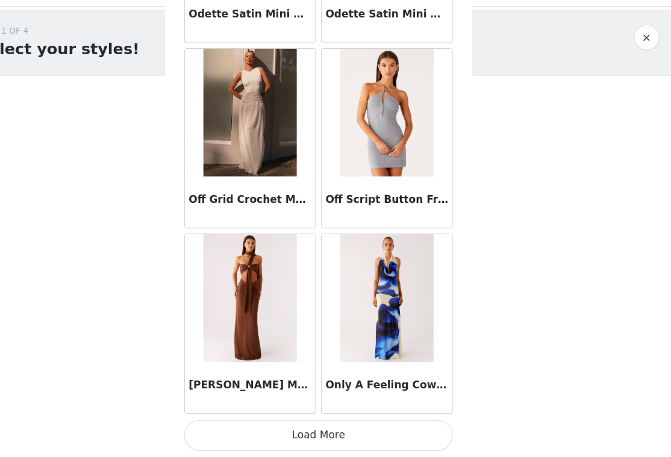
click at [289, 422] on button "Load More" at bounding box center [335, 436] width 253 height 29
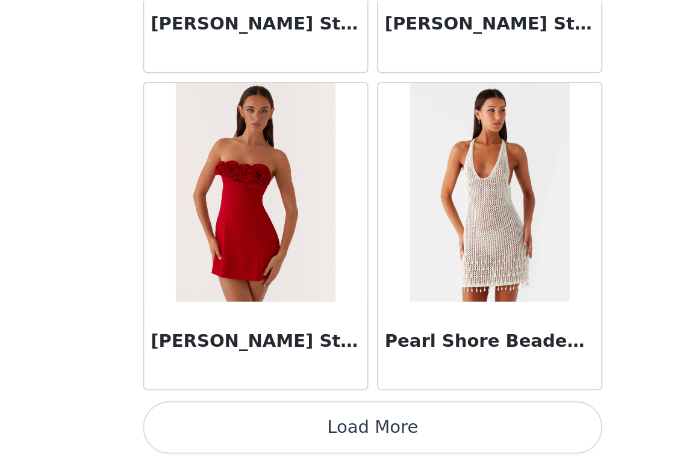
scroll to position [0, 0]
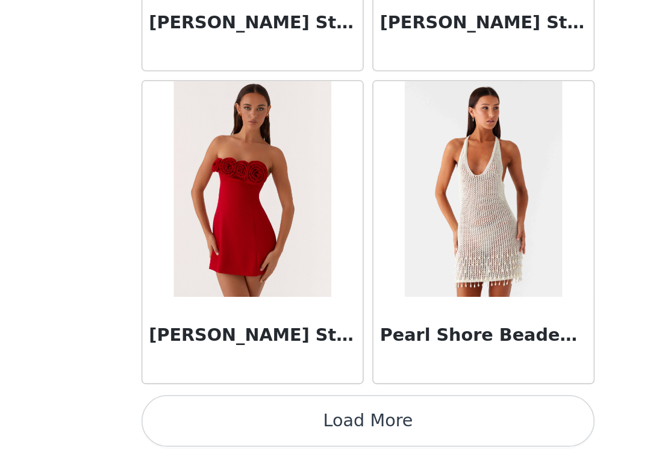
click at [293, 436] on button "Load More" at bounding box center [335, 436] width 253 height 29
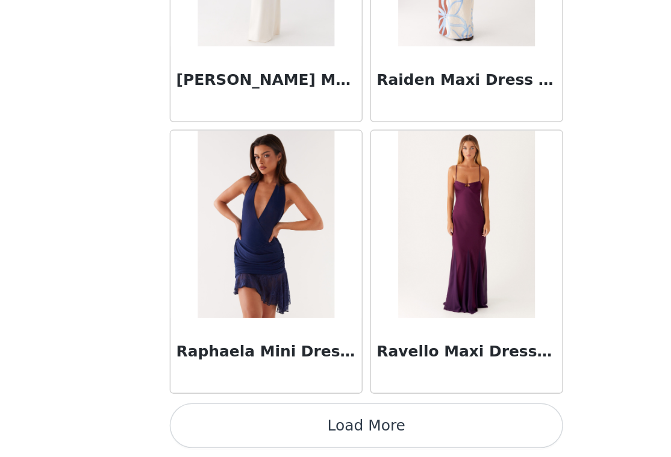
click at [216, 422] on button "Load More" at bounding box center [335, 436] width 253 height 29
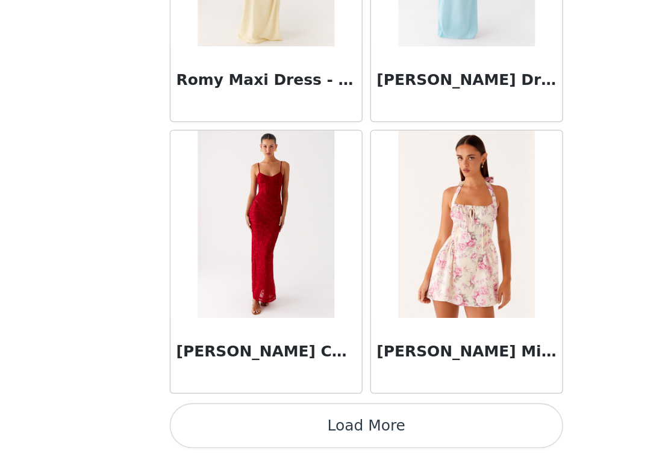
scroll to position [60782, 0]
click at [217, 422] on button "Load More" at bounding box center [335, 436] width 253 height 29
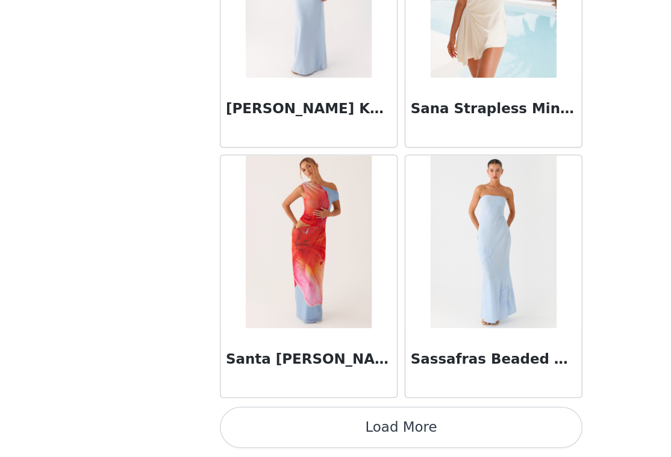
scroll to position [0, 0]
click at [233, 422] on button "Load More" at bounding box center [335, 436] width 253 height 29
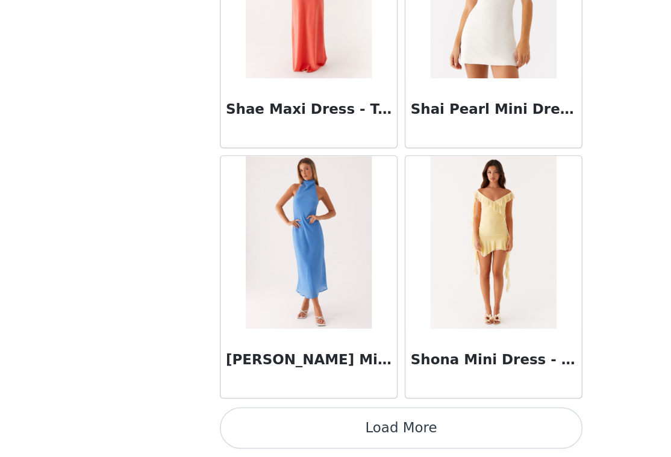
click at [282, 422] on button "Load More" at bounding box center [335, 436] width 253 height 29
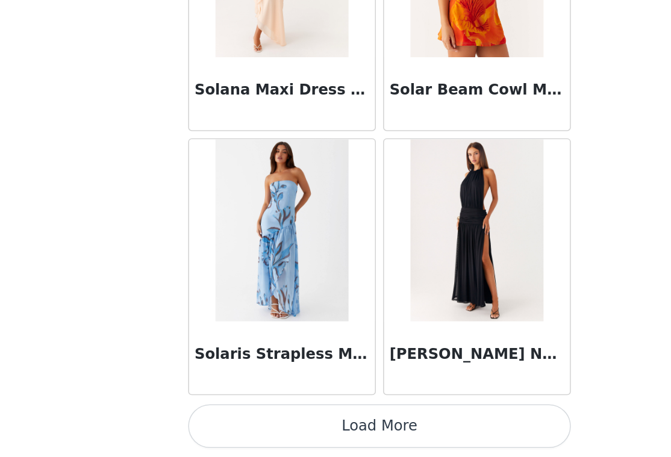
click at [324, 422] on button "Load More" at bounding box center [335, 436] width 253 height 29
